Goal: Task Accomplishment & Management: Manage account settings

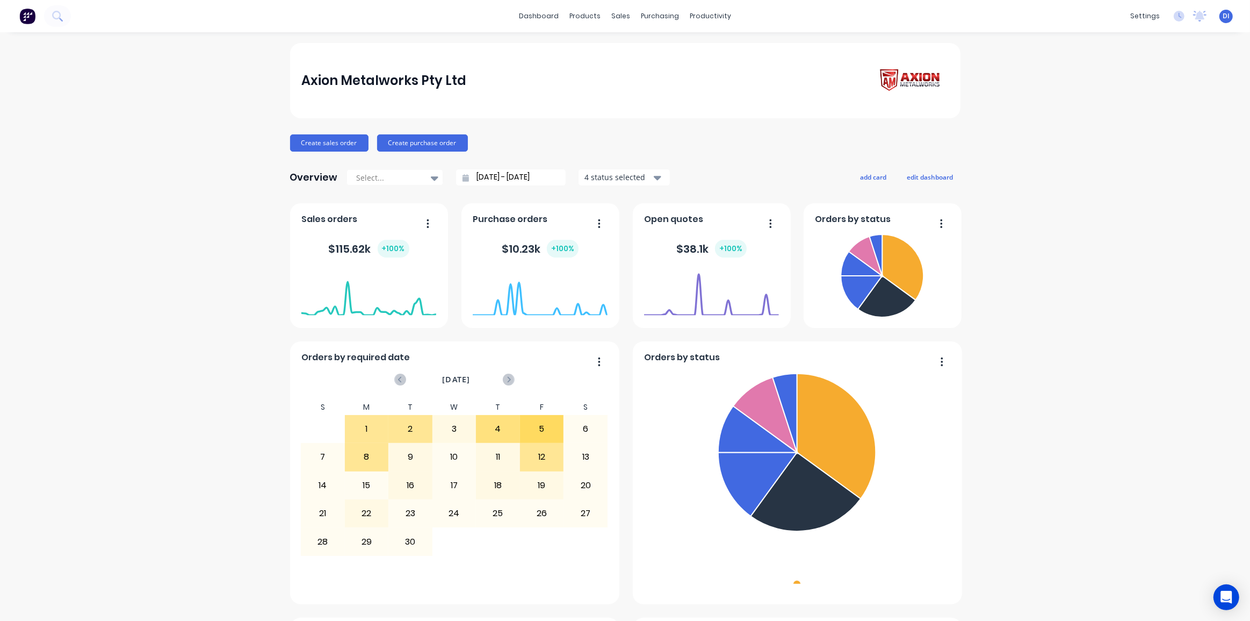
click at [1053, 68] on div "Axion Metalworks Pty Ltd Create sales order Create purchase order Overview Sele…" at bounding box center [625, 599] width 1250 height 1113
click at [326, 88] on div "Axion Metalworks Pty Ltd" at bounding box center [383, 80] width 165 height 21
click at [1109, 136] on div "Axion Metalworks Pty Ltd Create sales order Create purchase order Overview Sele…" at bounding box center [625, 599] width 1250 height 1113
click at [654, 53] on div "Sales Orders" at bounding box center [657, 52] width 44 height 10
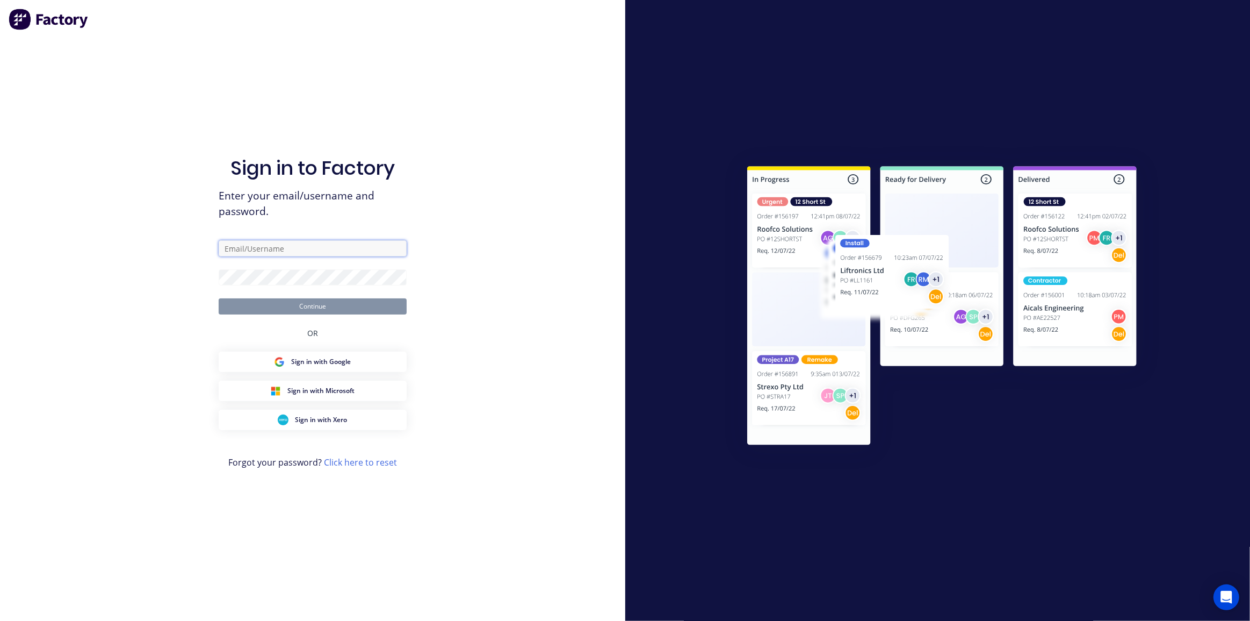
type input "dean@axionmetalworks.com.au"
click at [313, 307] on button "Continue" at bounding box center [313, 306] width 188 height 16
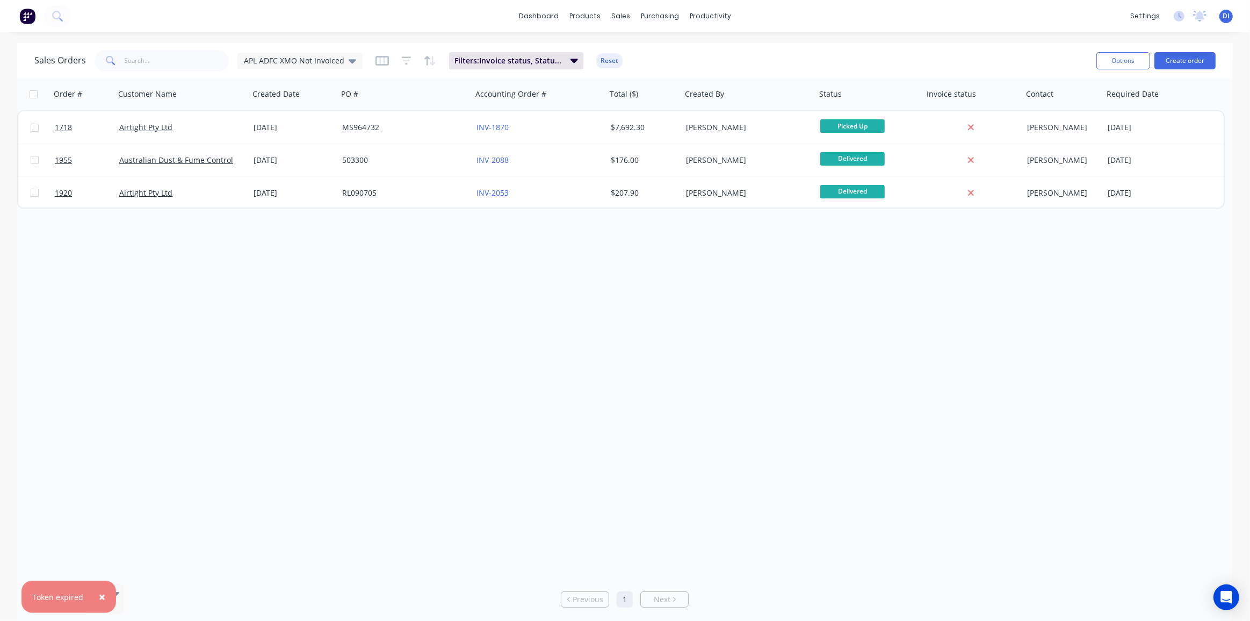
drag, startPoint x: 116, startPoint y: 59, endPoint x: 121, endPoint y: 61, distance: 6.0
click at [116, 59] on span at bounding box center [110, 60] width 30 height 21
click at [128, 63] on input "text" at bounding box center [177, 60] width 105 height 21
click at [52, 11] on button at bounding box center [57, 15] width 27 height 21
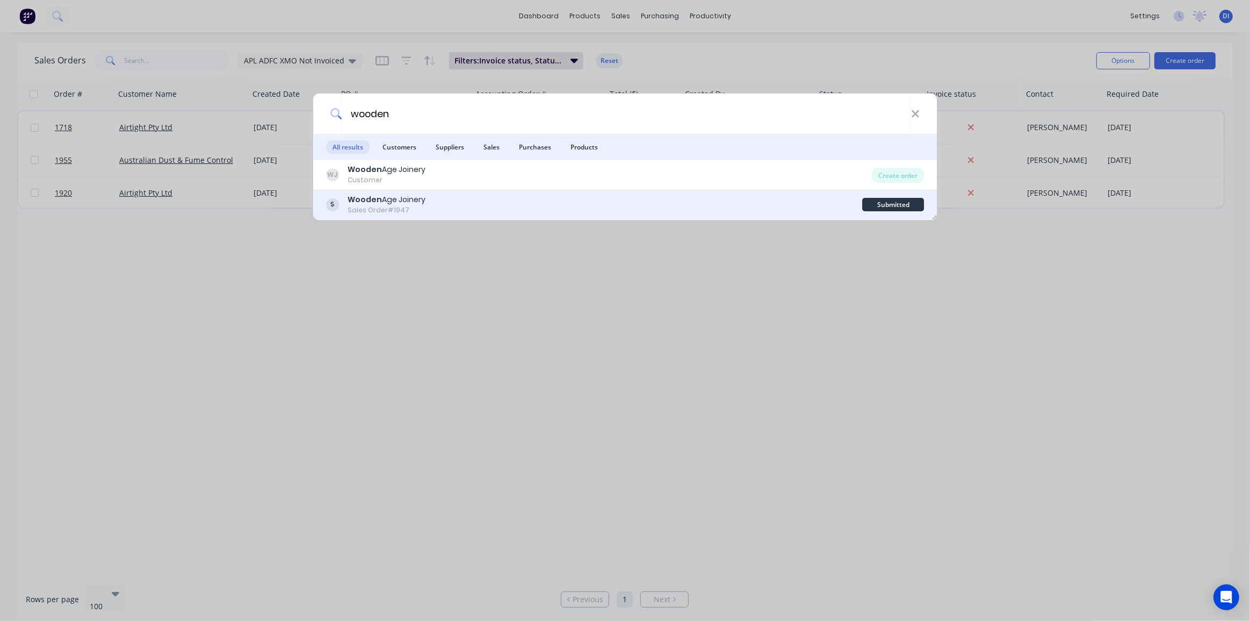
type input "wooden"
click at [515, 210] on div "Wooden Age Joinery Sales Order #1947" at bounding box center [594, 204] width 537 height 21
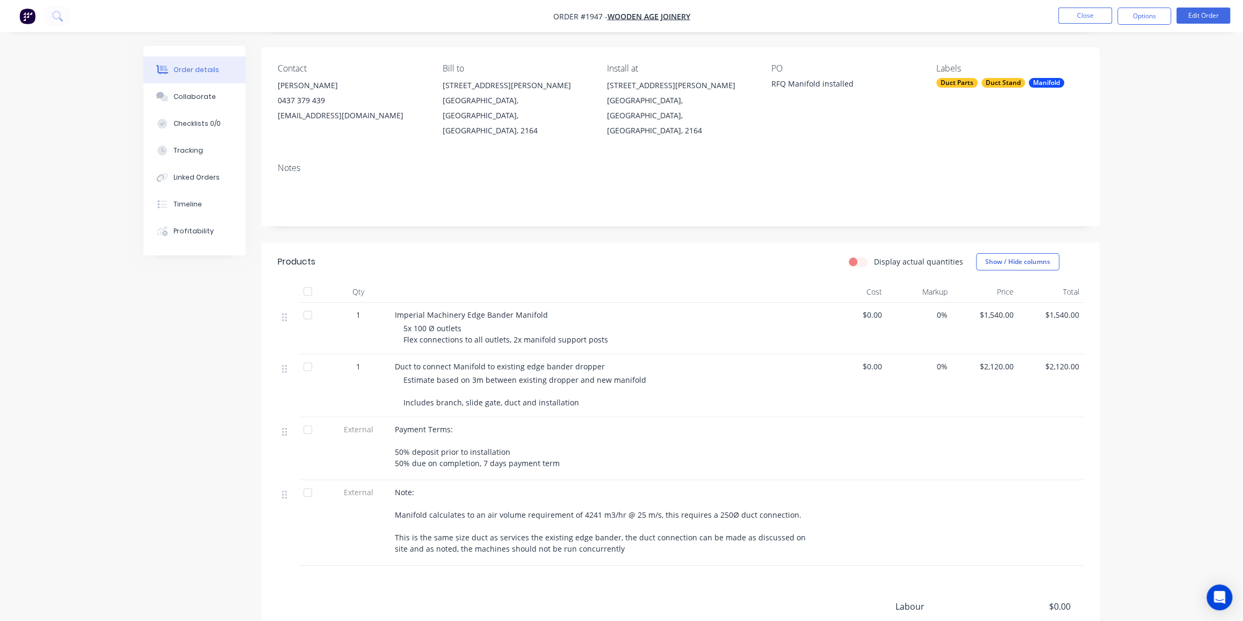
scroll to position [48, 0]
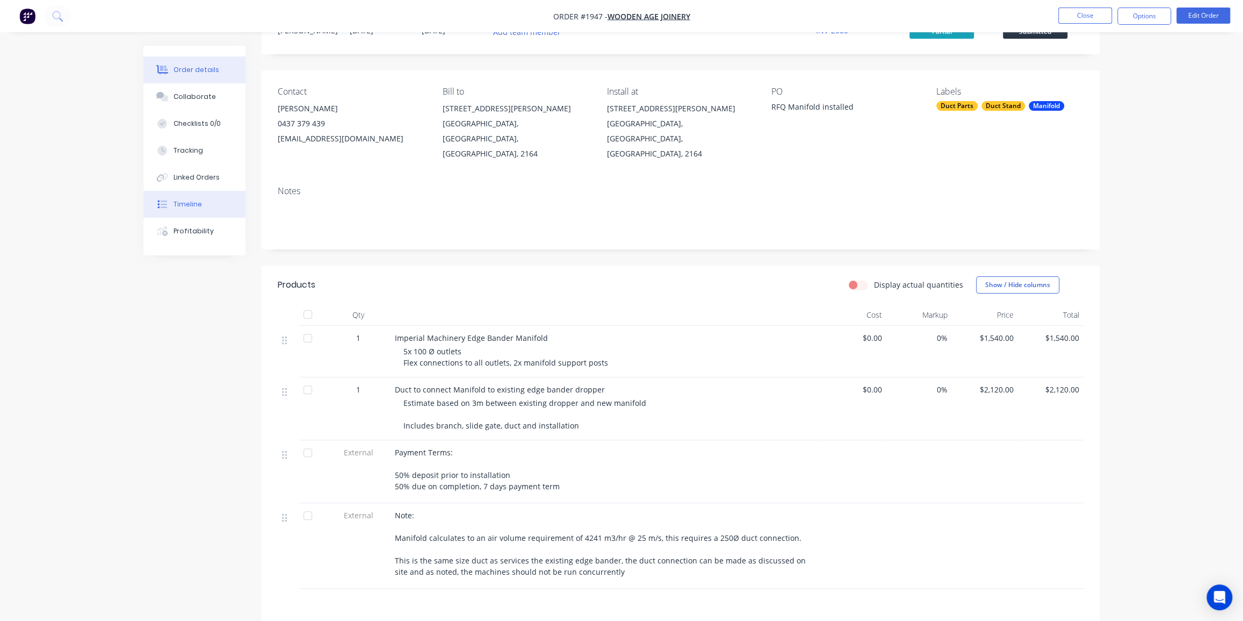
click at [179, 194] on button "Timeline" at bounding box center [194, 204] width 102 height 27
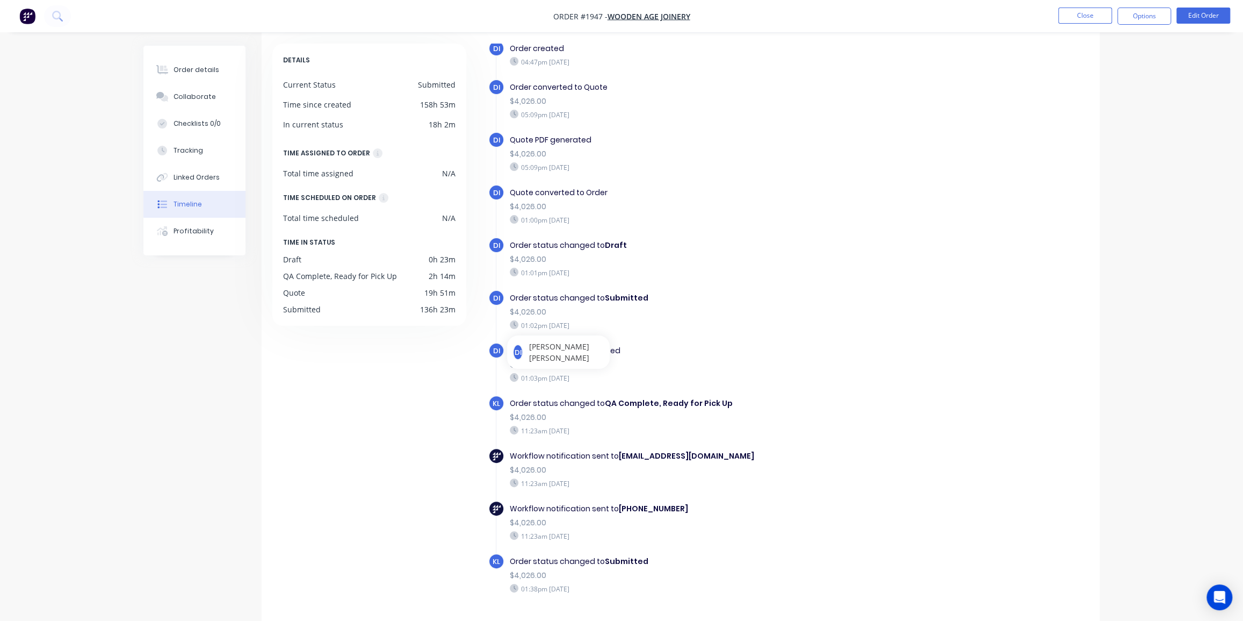
scroll to position [48, 0]
click at [829, 390] on div "DI Partial Invoice PDF generated $4,026.00 01:03pm Wednesday 03/09/25" at bounding box center [700, 368] width 425 height 53
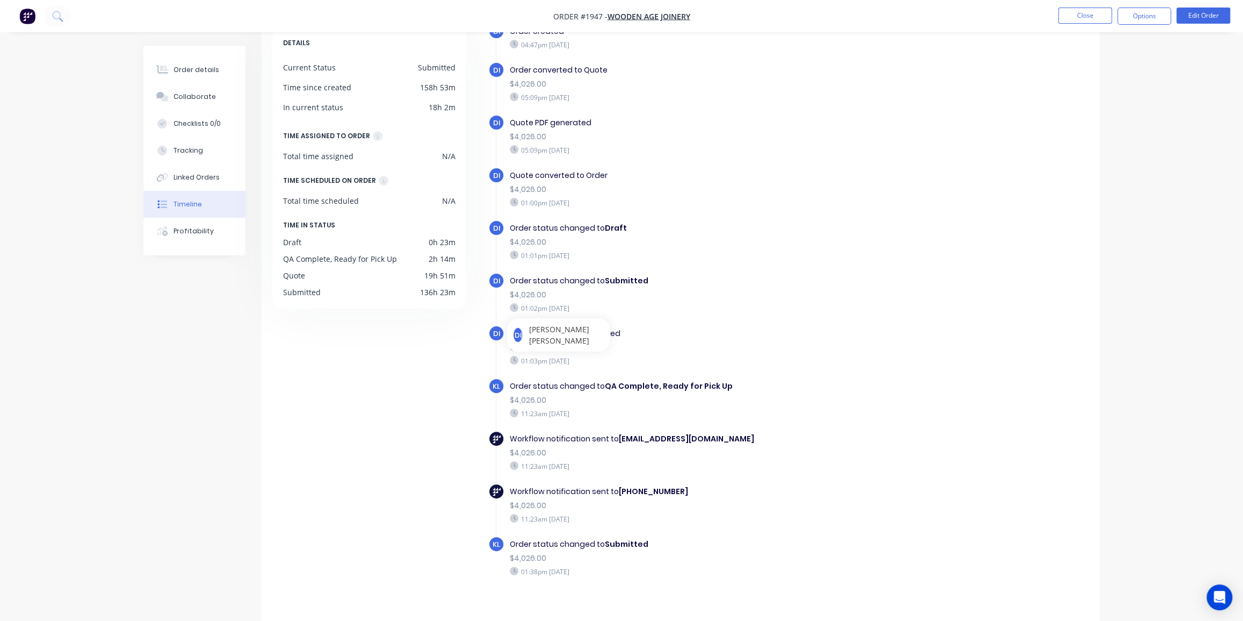
scroll to position [76, 0]
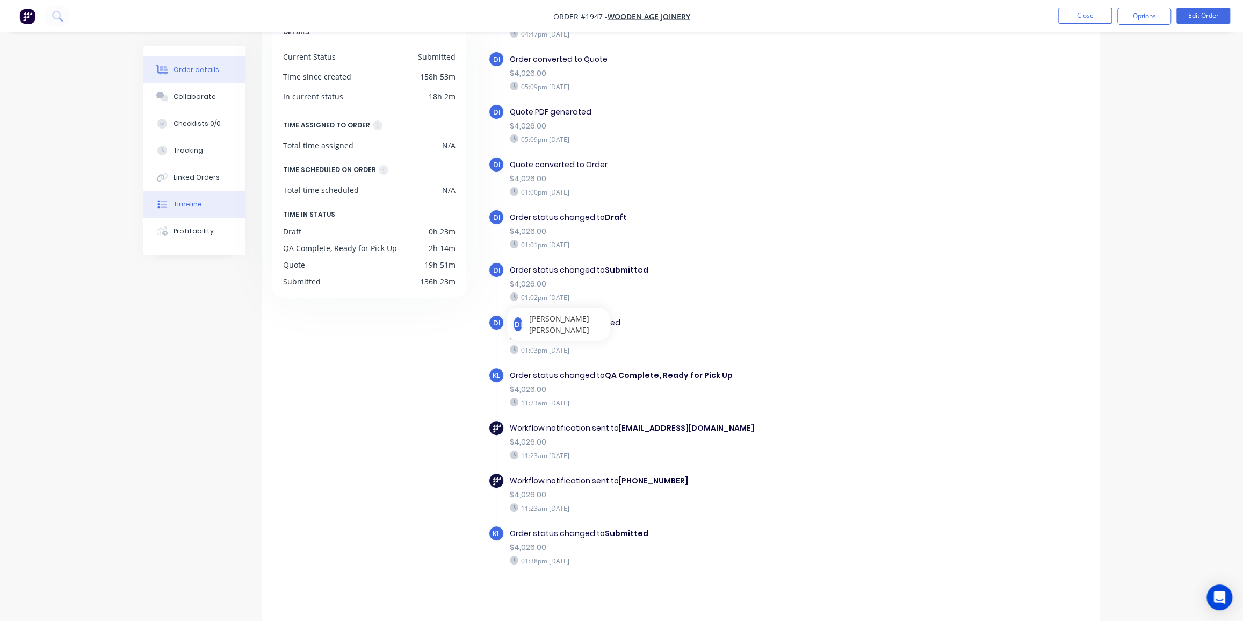
click at [190, 71] on div "Order details" at bounding box center [197, 70] width 46 height 10
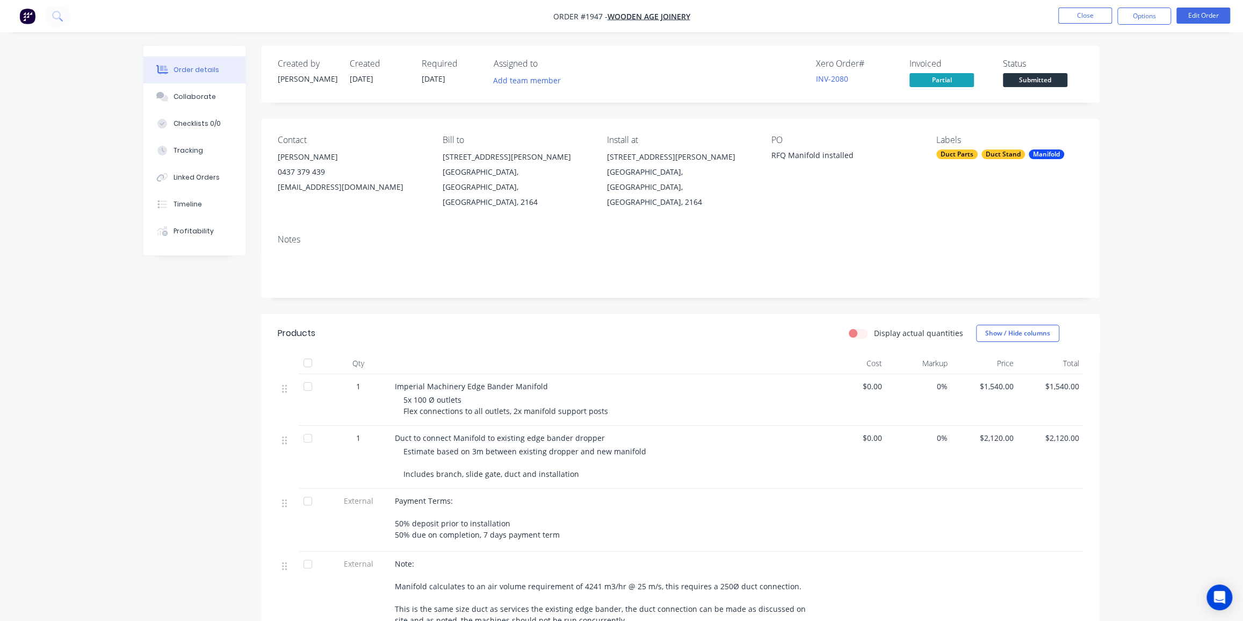
scroll to position [48, 0]
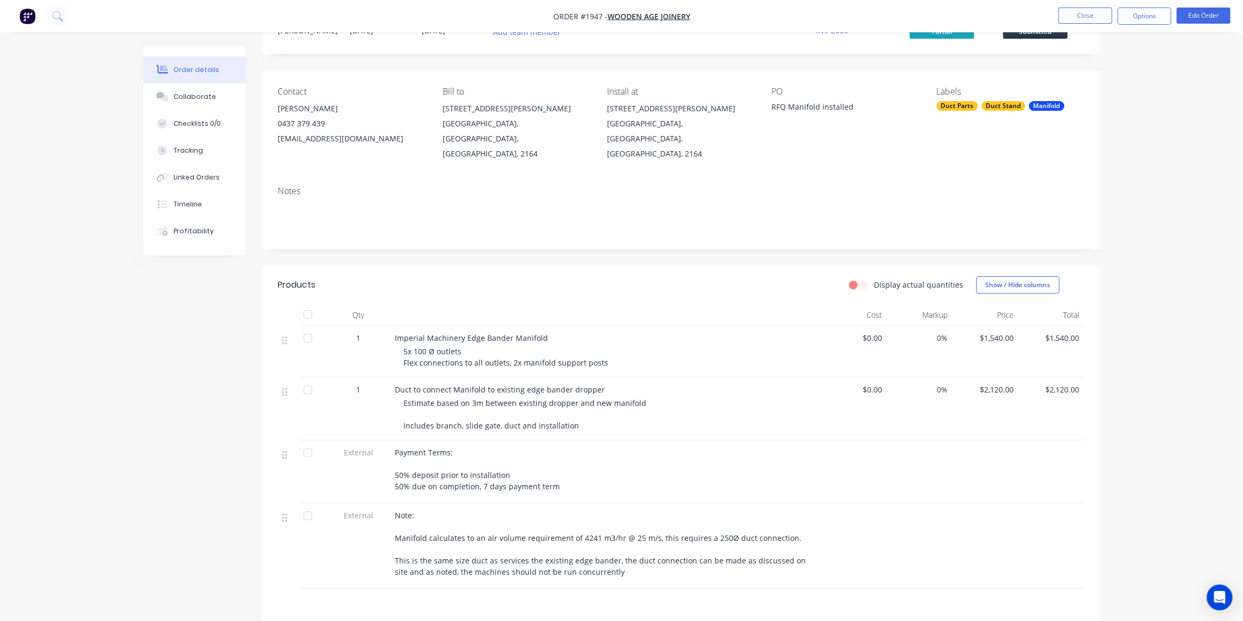
click at [1136, 243] on div "Order details Collaborate Checklists 0/0 Tracking Linked Orders Timeline Profit…" at bounding box center [621, 366] width 1243 height 828
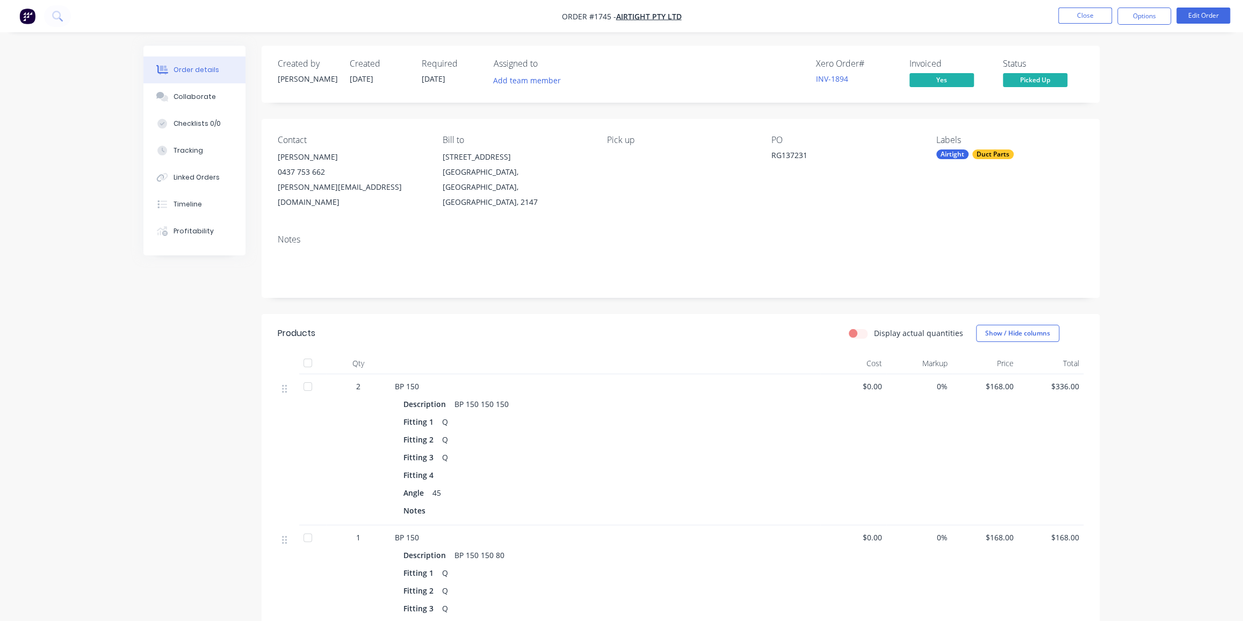
click at [31, 18] on img "button" at bounding box center [27, 16] width 16 height 16
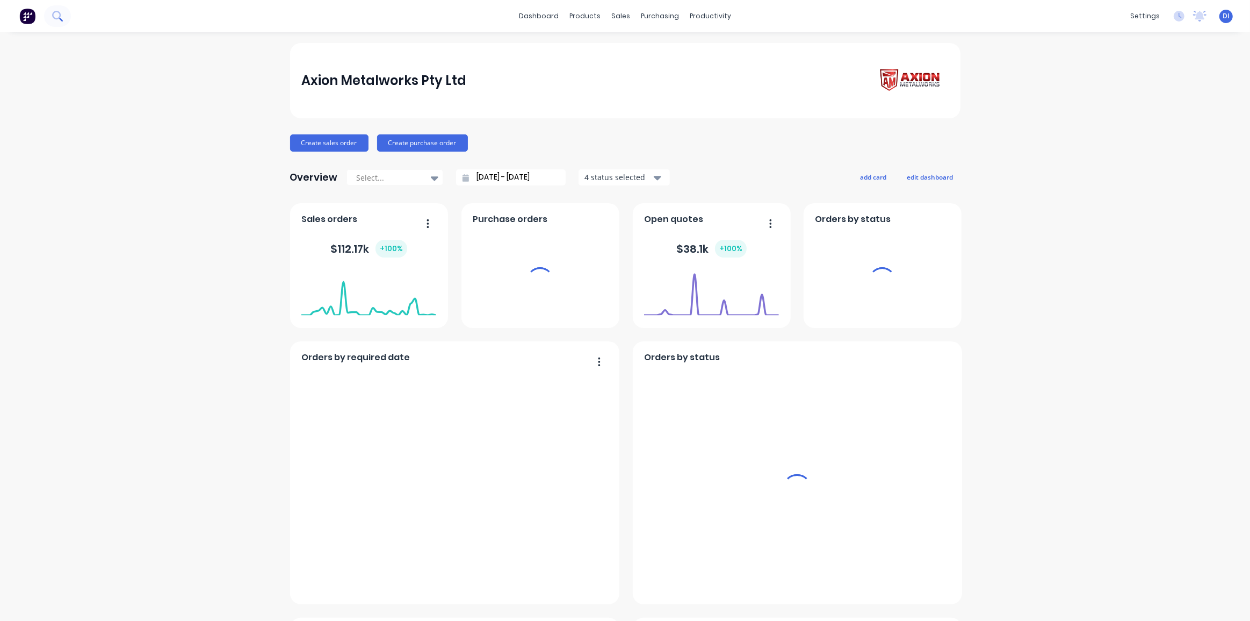
click at [54, 18] on icon at bounding box center [56, 15] width 9 height 9
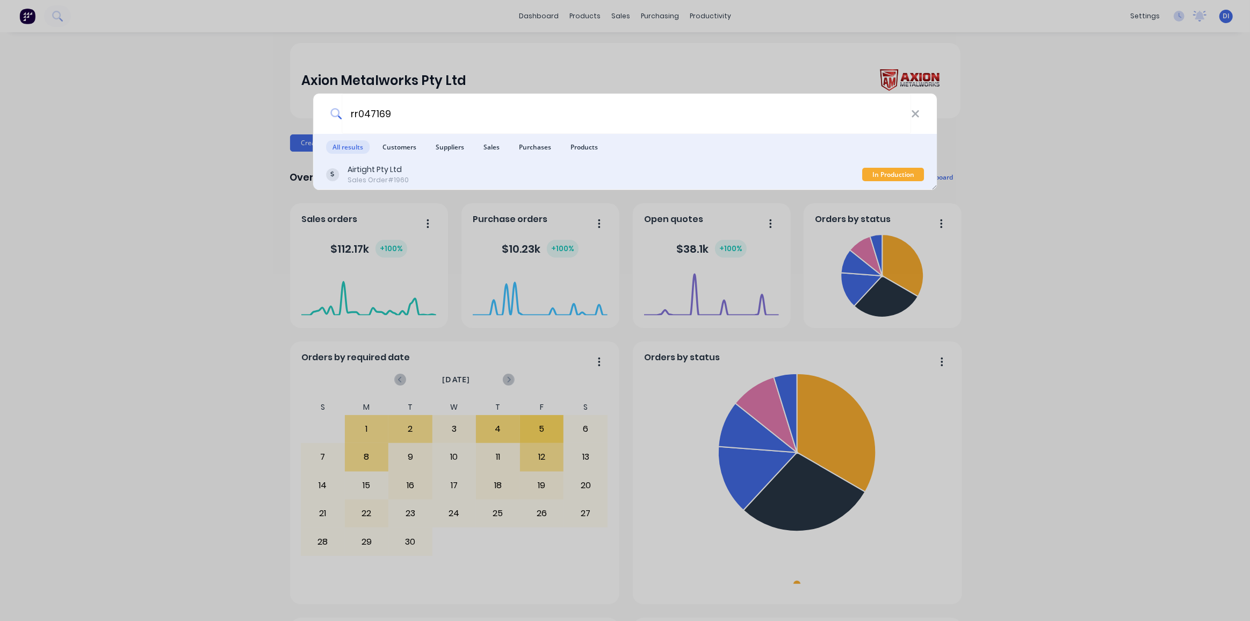
type input "rr047169"
click at [693, 175] on div "Airtight Pty Ltd Sales Order #1960" at bounding box center [594, 174] width 537 height 21
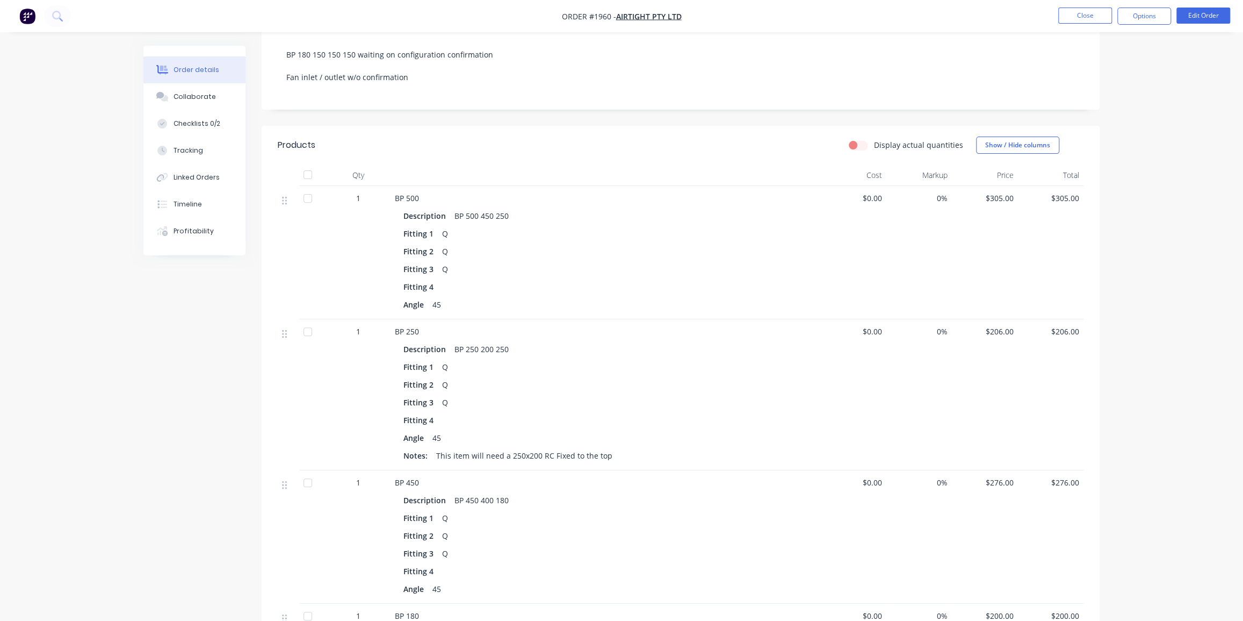
scroll to position [244, 0]
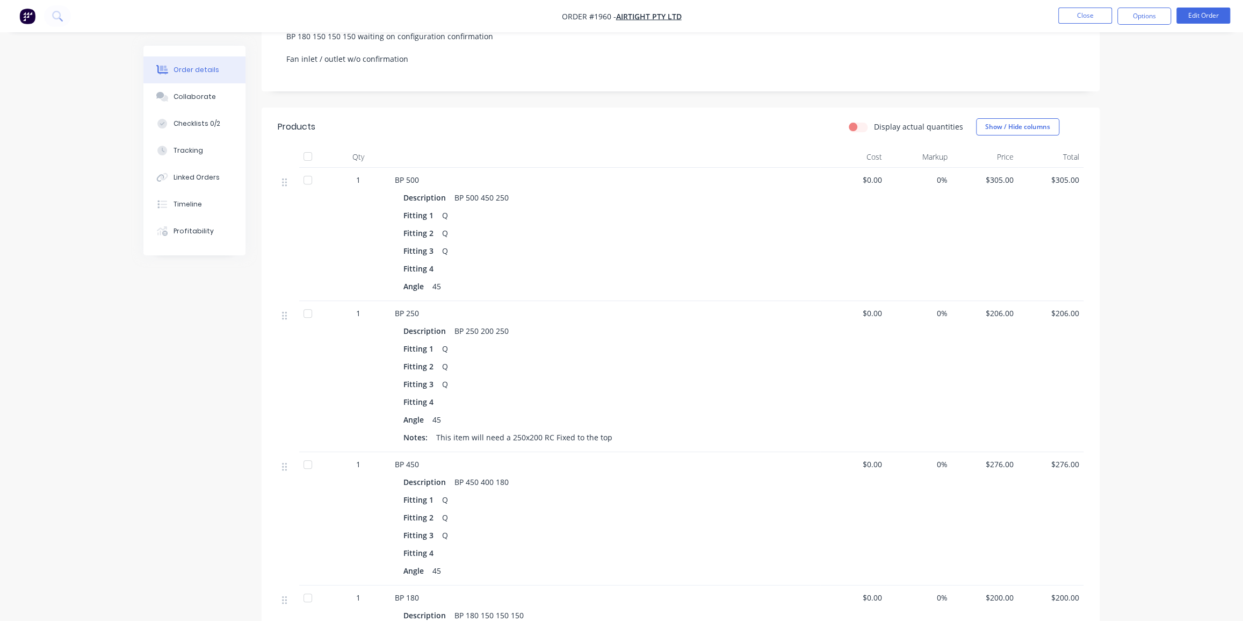
drag, startPoint x: 1159, startPoint y: 204, endPoint x: 1169, endPoint y: 206, distance: 10.4
click at [1159, 204] on div "Order details Collaborate Checklists 0/2 Tracking Linked Orders Timeline Profit…" at bounding box center [621, 582] width 1243 height 1653
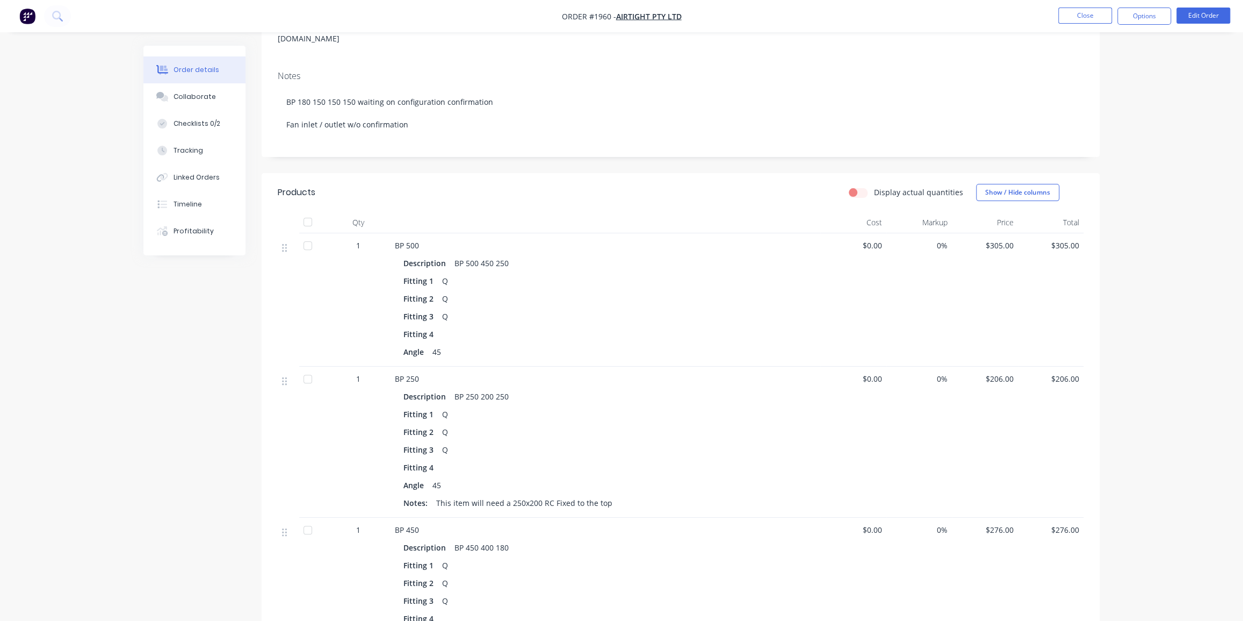
scroll to position [0, 0]
